Goal: Task Accomplishment & Management: Use online tool/utility

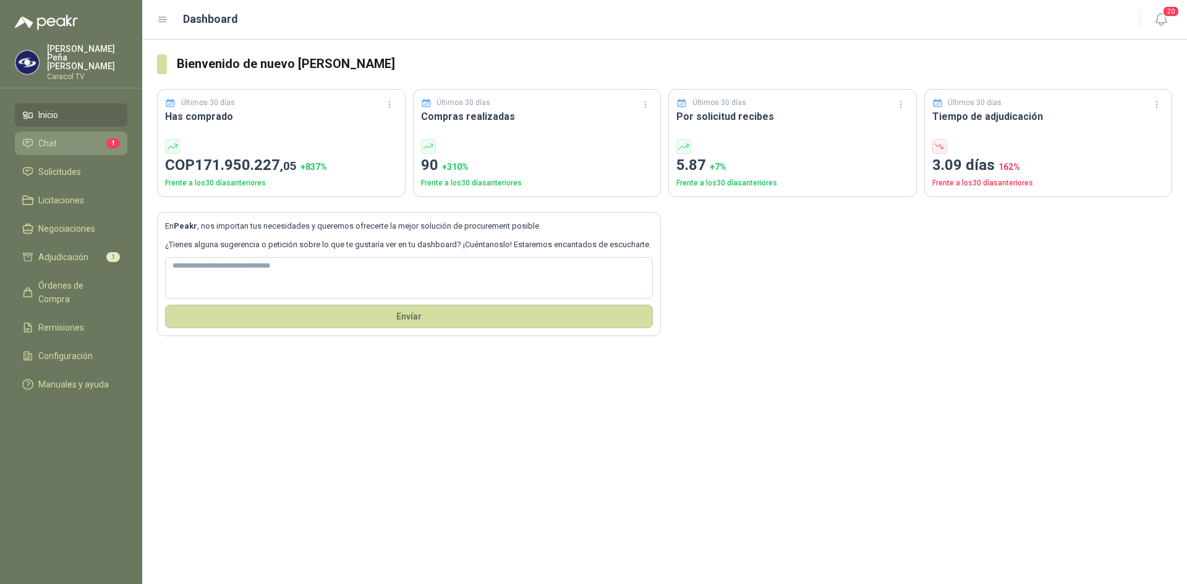
click at [68, 132] on link "Chat 1" at bounding box center [71, 143] width 112 height 23
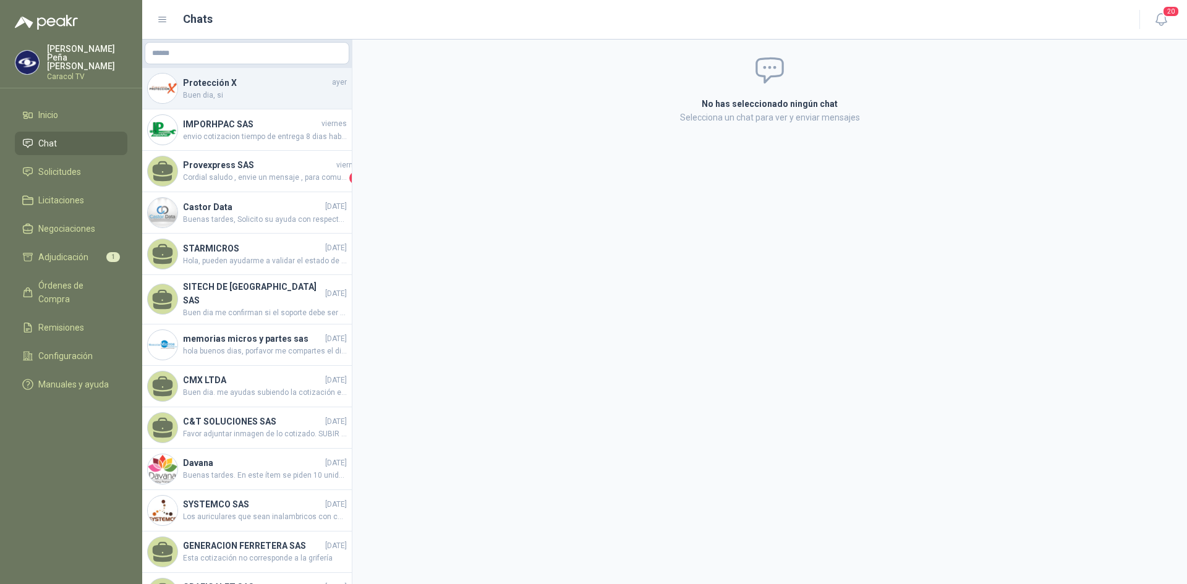
click at [293, 93] on span "Buen dia, si" at bounding box center [265, 96] width 164 height 12
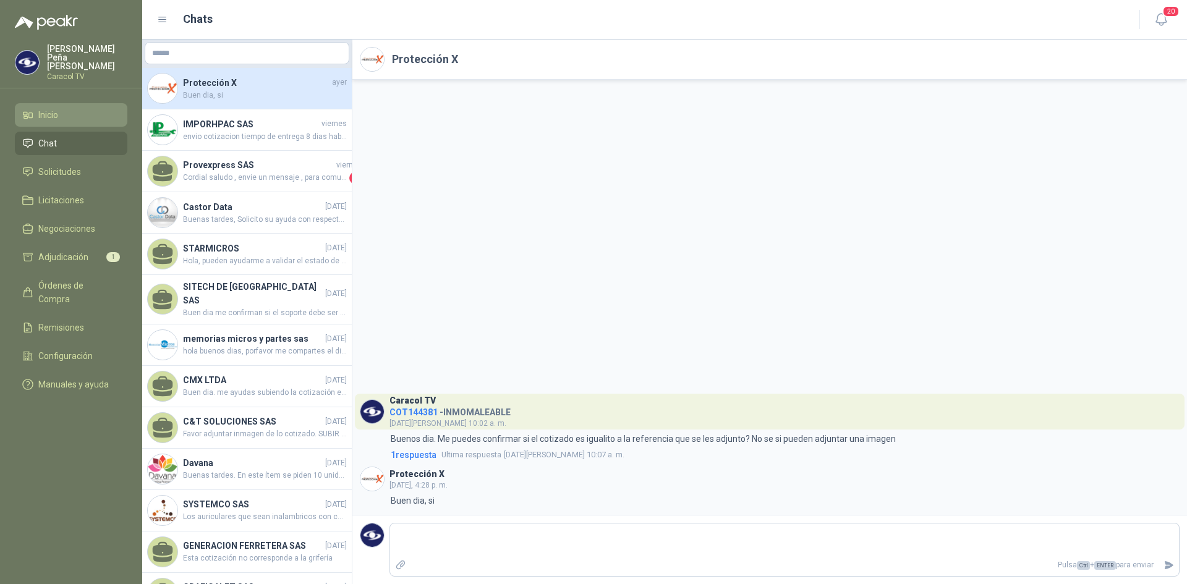
click at [36, 108] on li "Inicio" at bounding box center [71, 115] width 98 height 14
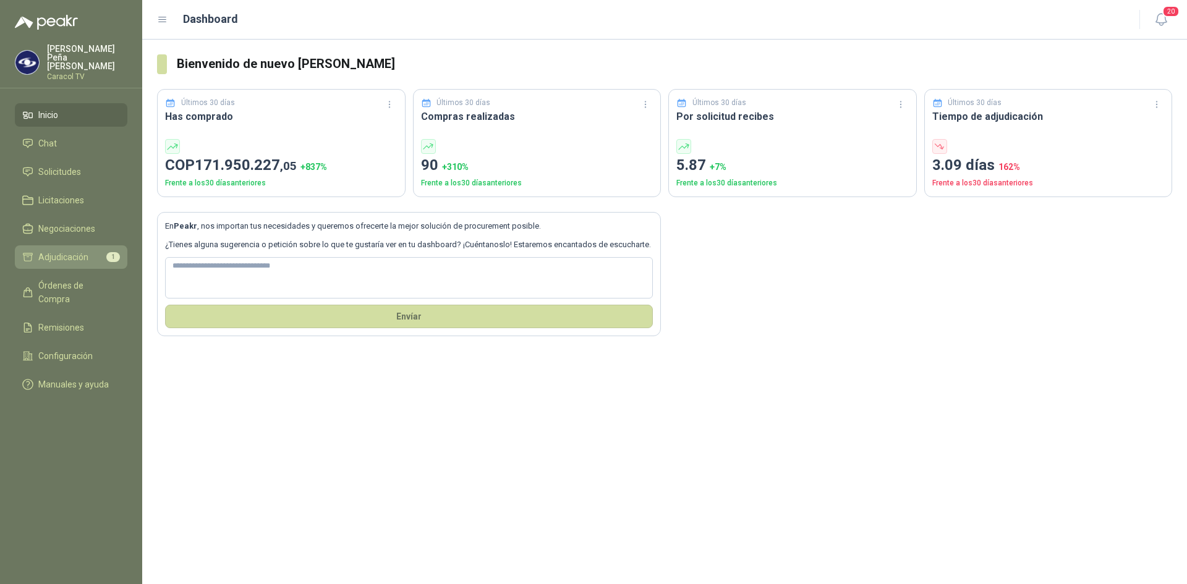
click at [68, 252] on span "Adjudicación" at bounding box center [63, 257] width 50 height 14
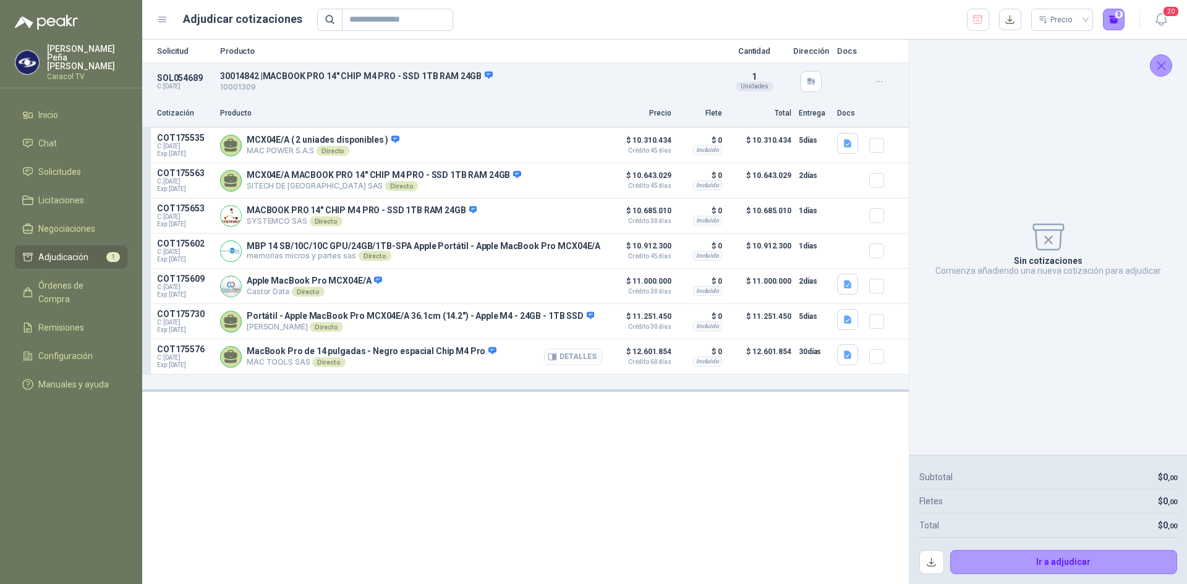
click at [582, 356] on button "Detalles" at bounding box center [573, 357] width 58 height 17
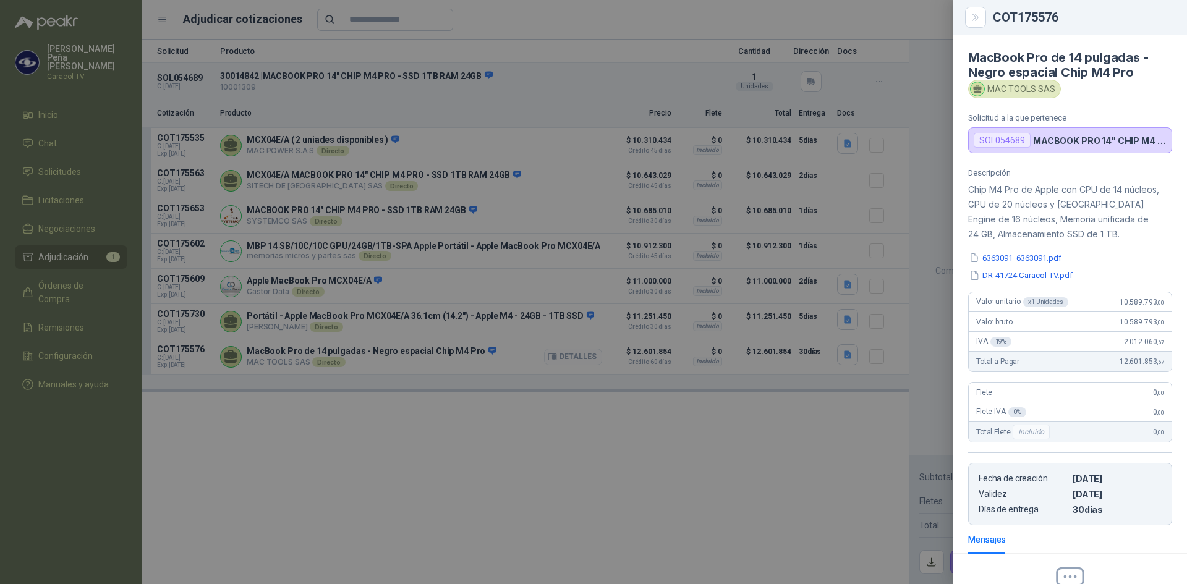
scroll to position [140, 0]
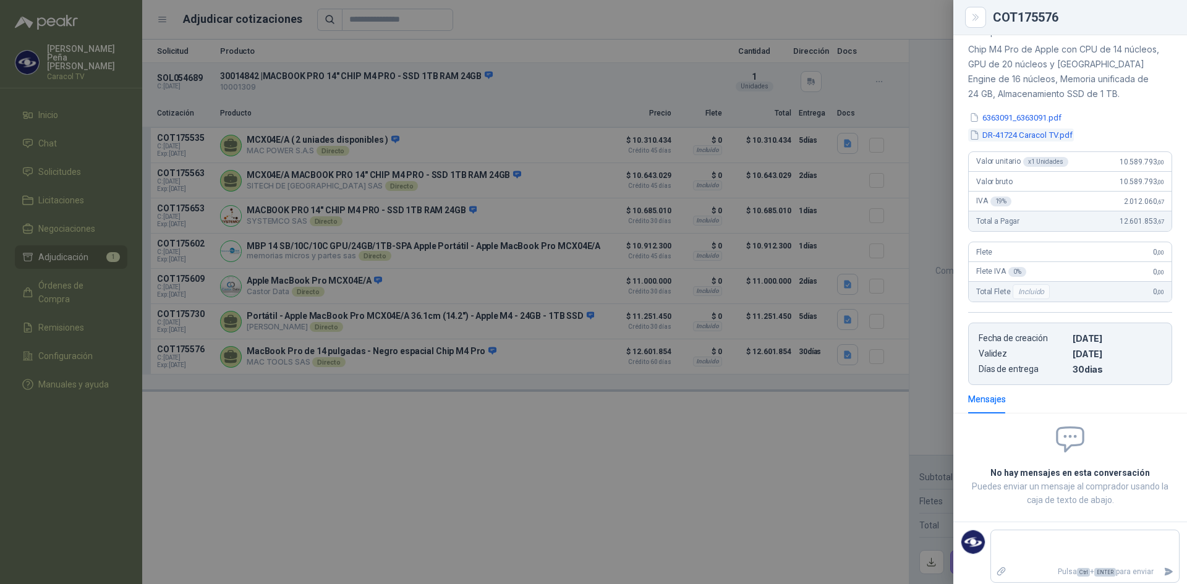
click at [1004, 132] on button "DR-41724 Caracol TV.pdf" at bounding box center [1021, 135] width 106 height 13
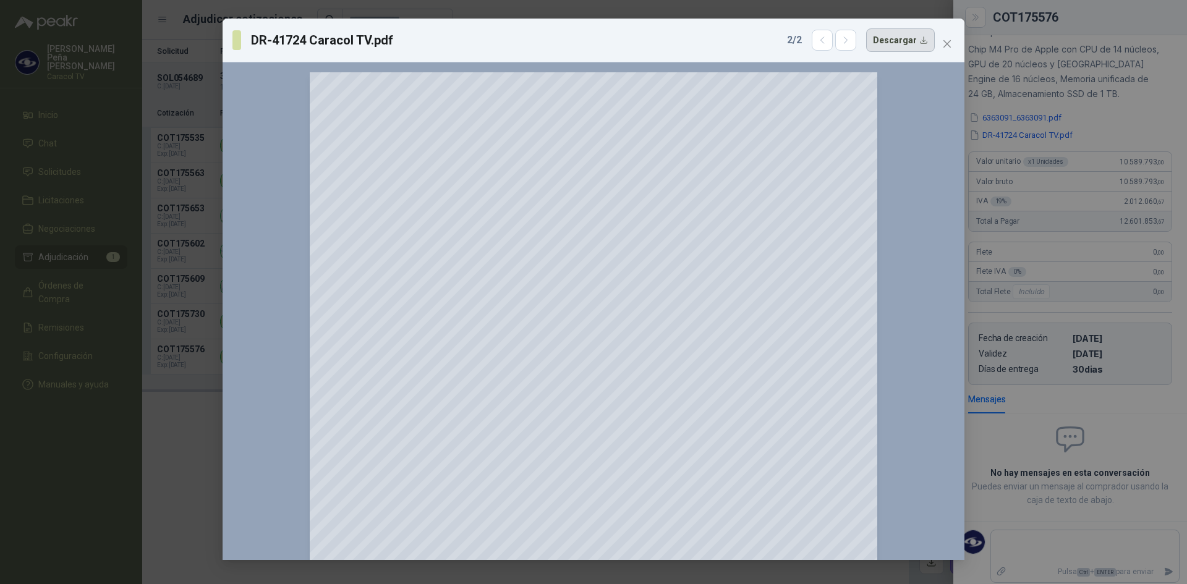
click at [896, 44] on button "Descargar" at bounding box center [900, 39] width 69 height 23
click at [1037, 113] on div "DR-41724 Caracol TV.pdf 2 / 2 Descargar 150 %" at bounding box center [593, 292] width 1187 height 584
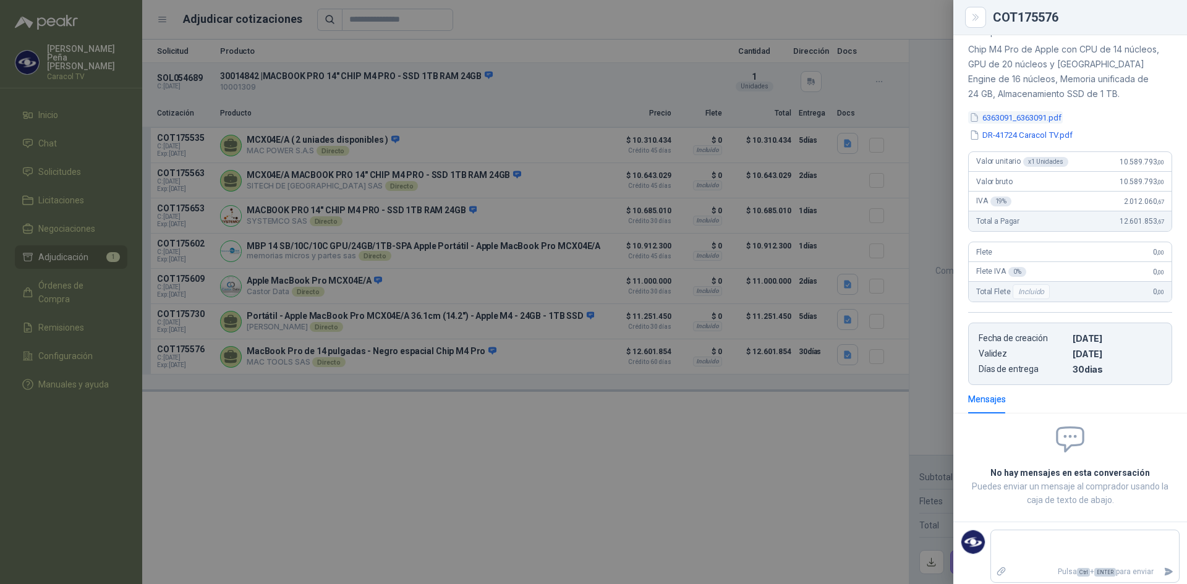
click at [1027, 119] on button "6363091_6363091.pdf" at bounding box center [1015, 117] width 95 height 13
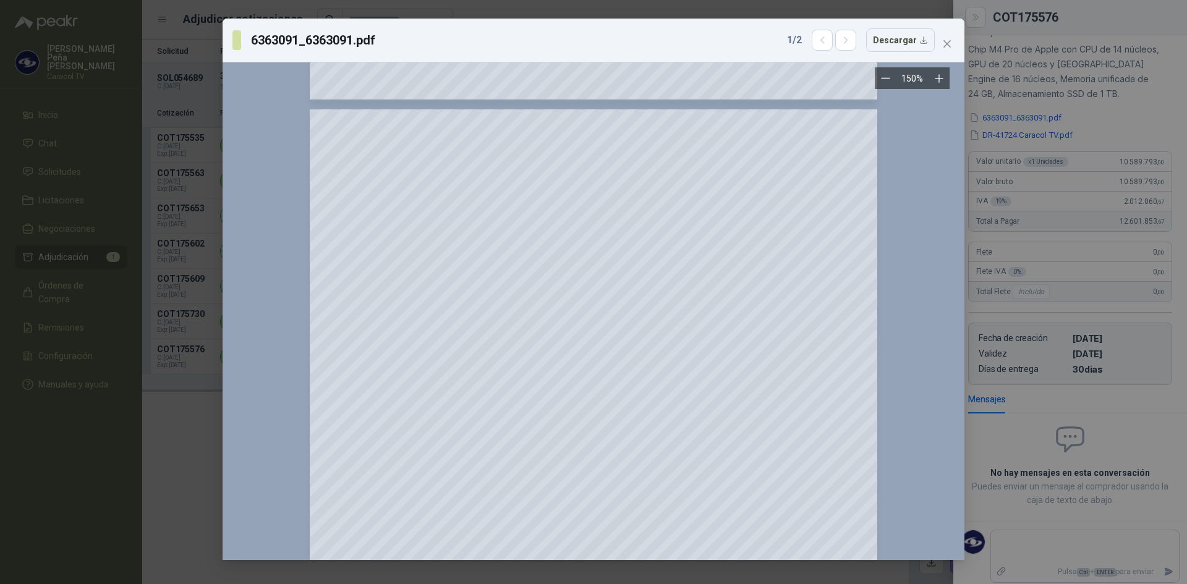
scroll to position [1436, 0]
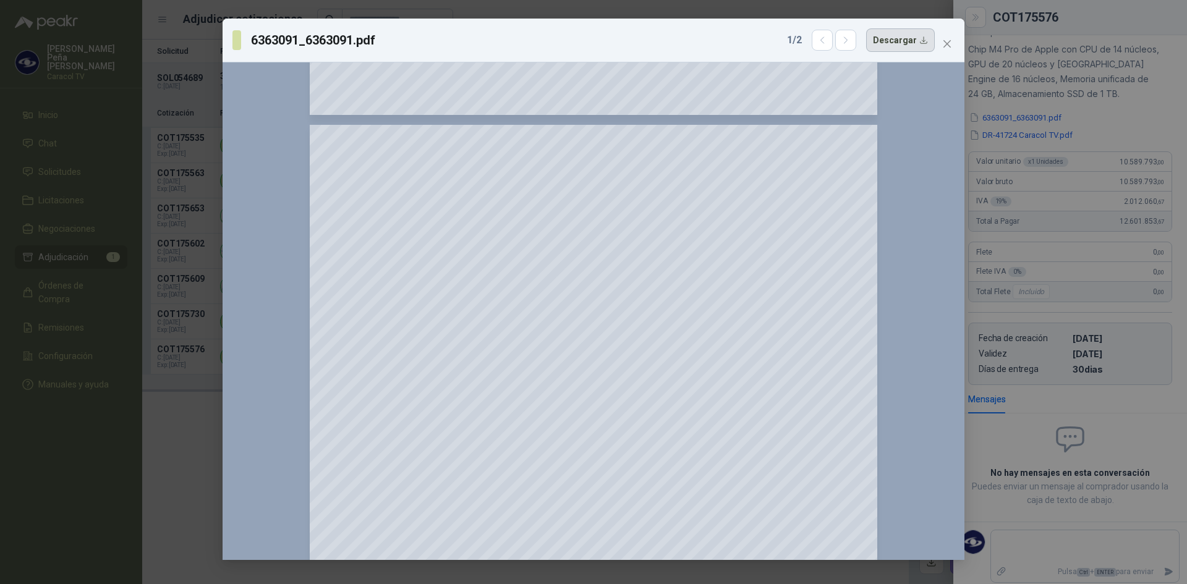
click at [903, 46] on button "Descargar" at bounding box center [900, 39] width 69 height 23
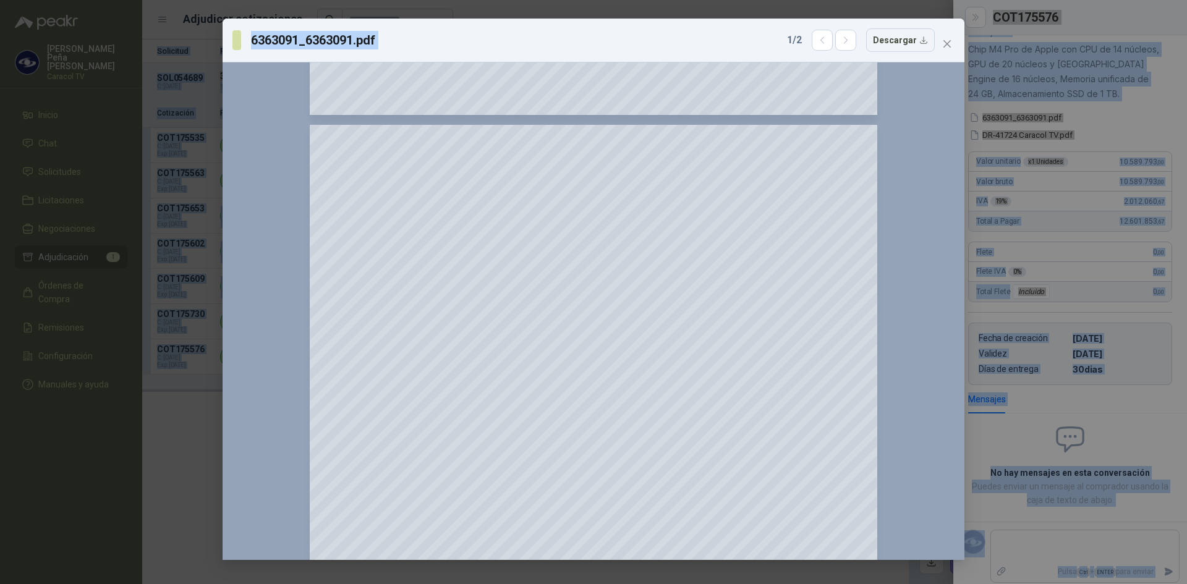
drag, startPoint x: 667, startPoint y: 27, endPoint x: 481, endPoint y: -3, distance: 187.9
click at [481, 0] on html "[PERSON_NAME] Caracol TV Inicio Chat Solicitudes Licitaciones Negociaciones Adj…" at bounding box center [593, 292] width 1187 height 584
click at [950, 43] on icon "close" at bounding box center [947, 44] width 10 height 10
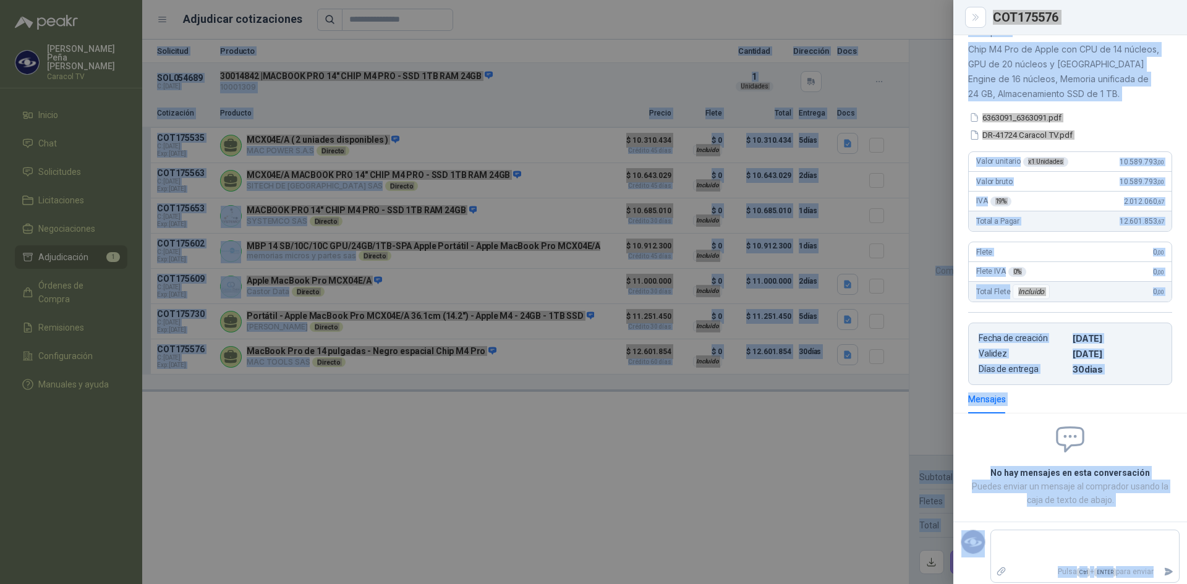
click at [320, 448] on div at bounding box center [593, 292] width 1187 height 584
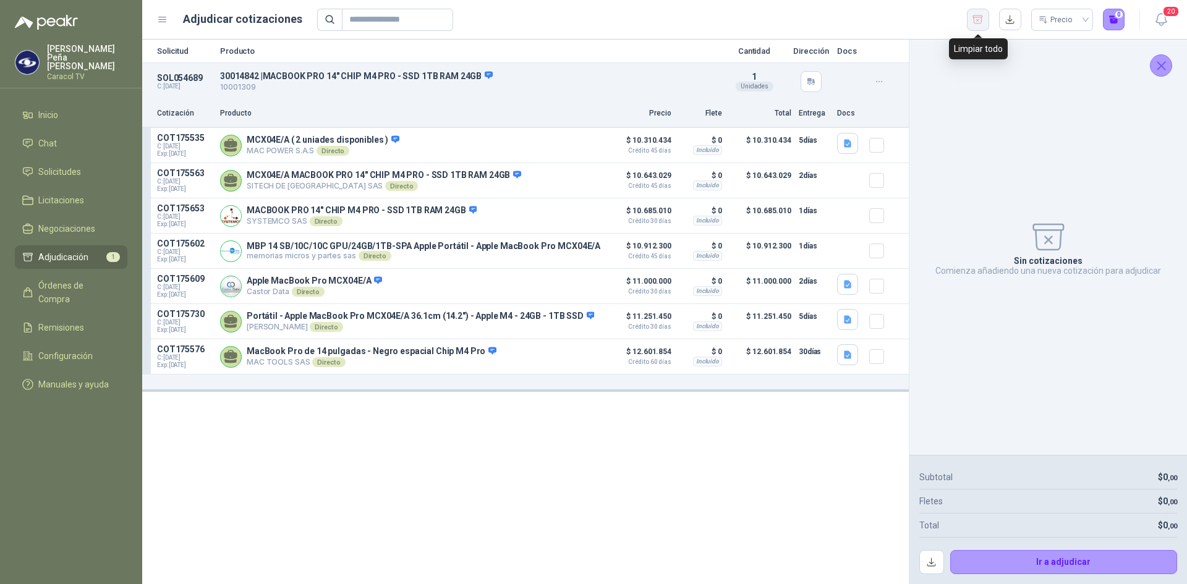
click at [978, 20] on icon "button" at bounding box center [978, 19] width 10 height 8
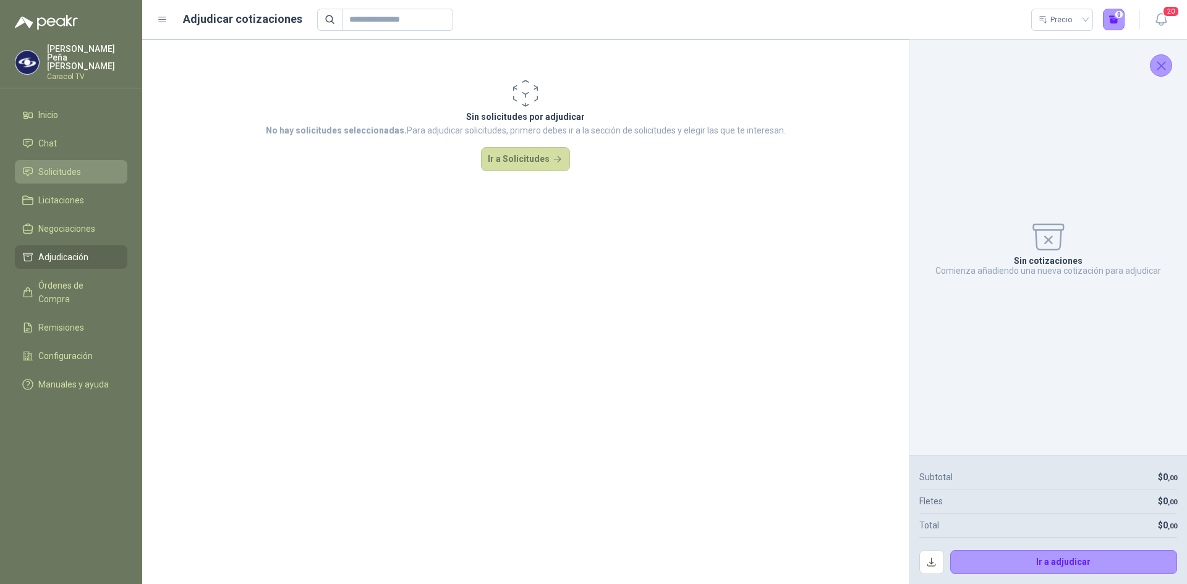
click at [77, 165] on span "Solicitudes" at bounding box center [59, 172] width 43 height 14
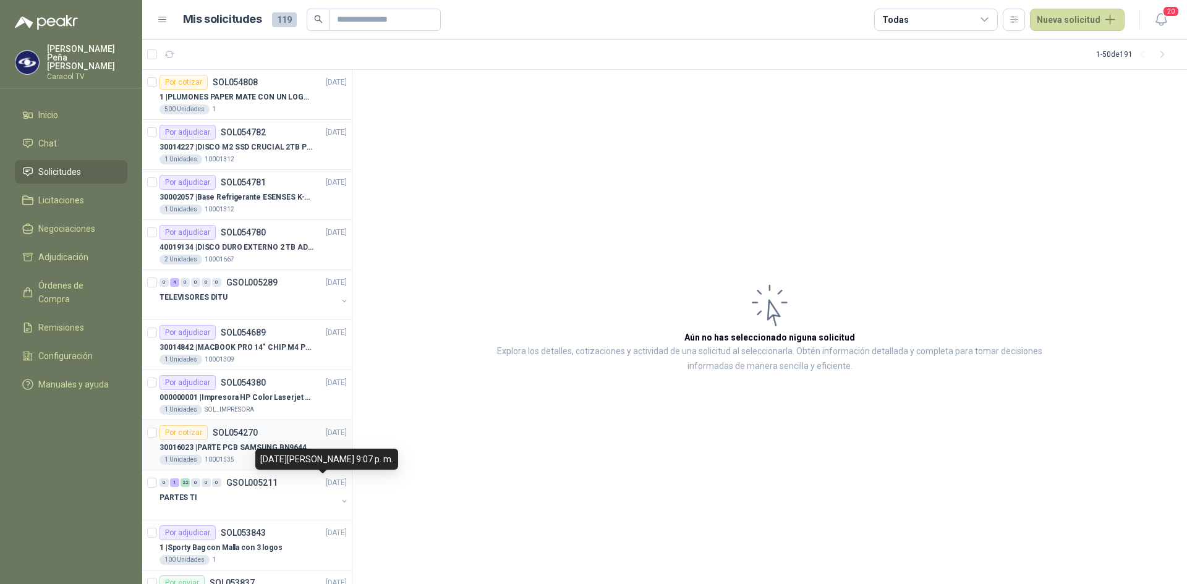
click at [245, 452] on p "30016023 | PARTE PCB SAMSUNG BN9644788A P ONECONNE" at bounding box center [236, 448] width 154 height 12
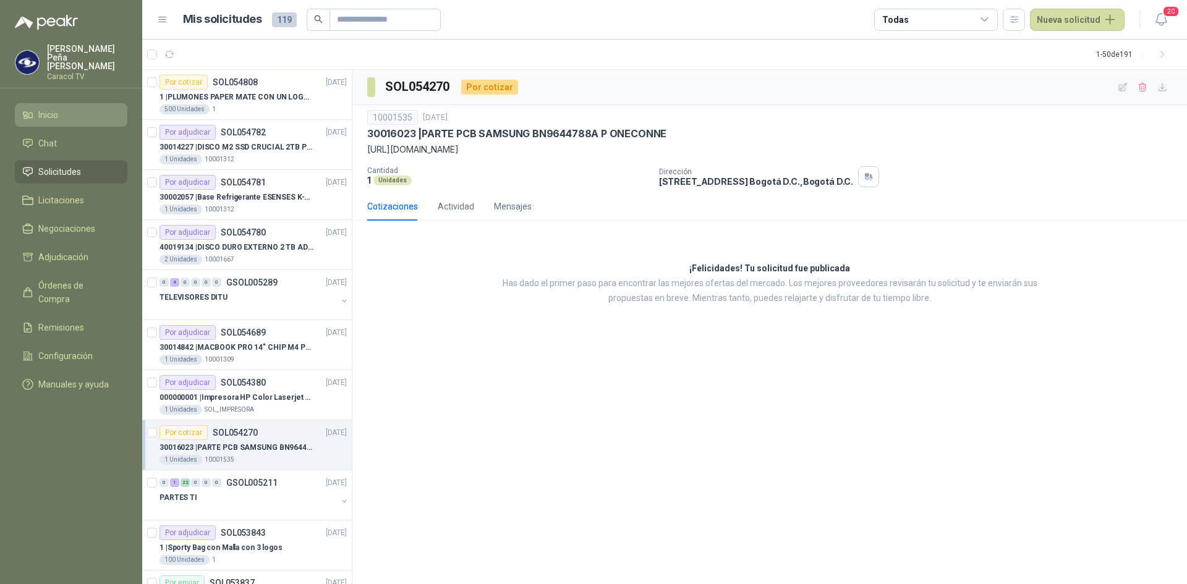
click at [42, 108] on span "Inicio" at bounding box center [48, 115] width 20 height 14
